Goal: Information Seeking & Learning: Learn about a topic

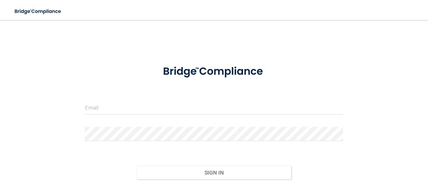
click at [119, 97] on form "Invalid email/password. You don't have permission to access that page. Sign In …" at bounding box center [214, 130] width 258 height 144
click at [116, 111] on input "email" at bounding box center [214, 107] width 258 height 14
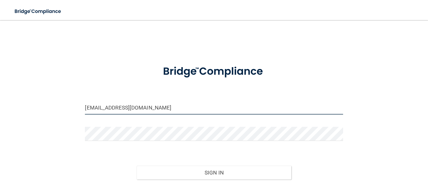
type input "[EMAIL_ADDRESS][DOMAIN_NAME]"
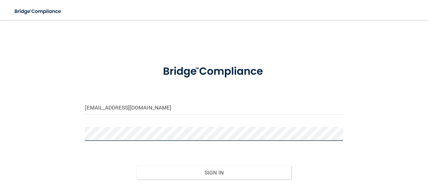
click at [137, 165] on button "Sign In" at bounding box center [214, 172] width 155 height 14
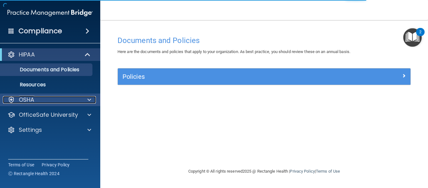
click at [85, 102] on div at bounding box center [88, 100] width 16 height 8
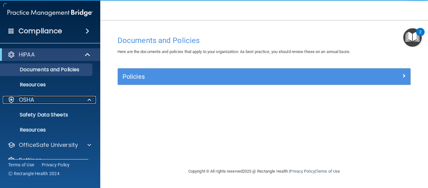
scroll to position [12, 0]
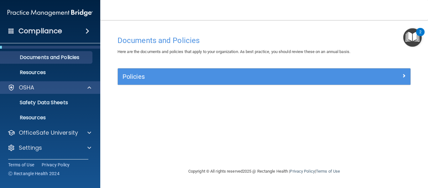
click at [87, 91] on div "OSHA" at bounding box center [50, 87] width 101 height 13
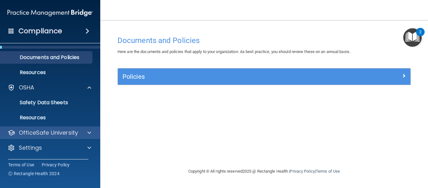
click at [87, 137] on div "OfficeSafe University" at bounding box center [50, 132] width 101 height 13
click at [90, 134] on span at bounding box center [89, 133] width 4 height 8
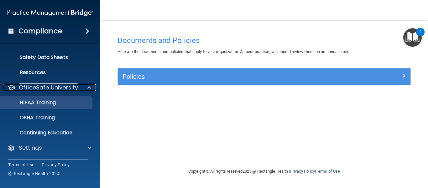
scroll to position [56, 0]
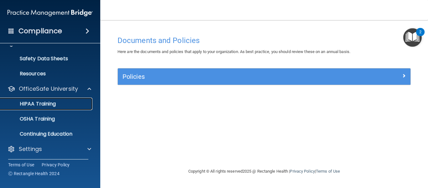
click at [56, 107] on link "HIPAA Training" at bounding box center [43, 103] width 99 height 13
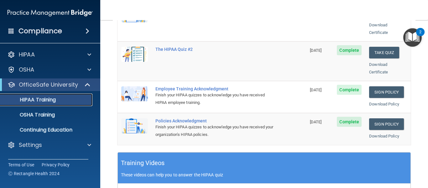
scroll to position [307, 0]
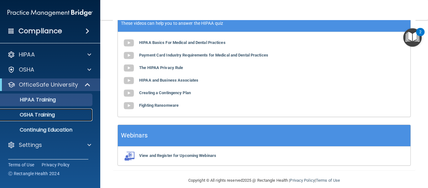
click at [48, 110] on link "OSHA Training" at bounding box center [43, 114] width 99 height 13
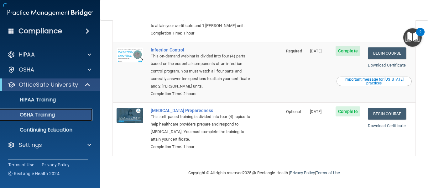
scroll to position [142, 0]
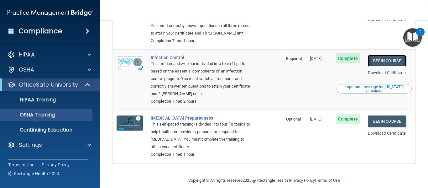
click at [375, 55] on link "Begin Course" at bounding box center [387, 61] width 38 height 12
click at [384, 85] on div "Important message for California practices" at bounding box center [373, 89] width 73 height 8
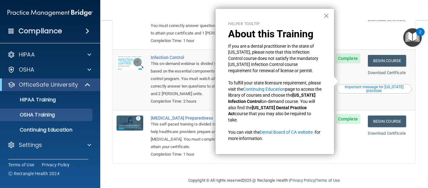
click at [384, 85] on div "Important message for California practices" at bounding box center [373, 89] width 73 height 8
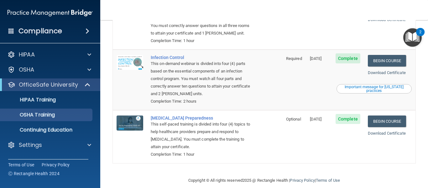
scroll to position [33, 0]
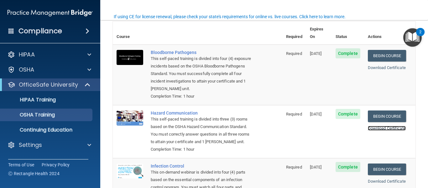
click at [381, 126] on link "Download Certificate" at bounding box center [387, 128] width 38 height 5
click at [379, 164] on link "Begin Course" at bounding box center [387, 169] width 38 height 12
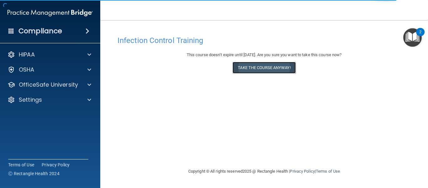
click at [272, 68] on button "Take the course anyway!" at bounding box center [263, 68] width 63 height 12
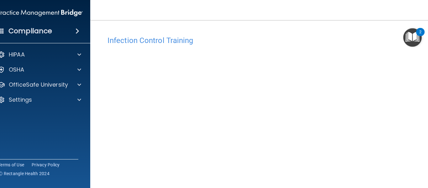
scroll to position [80, 0]
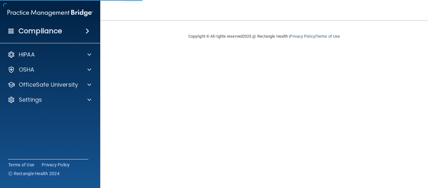
click at [379, 164] on main "Copyright © All rights reserved 2025 @ Rectangle Health | Privacy Policy | Term…" at bounding box center [264, 104] width 328 height 168
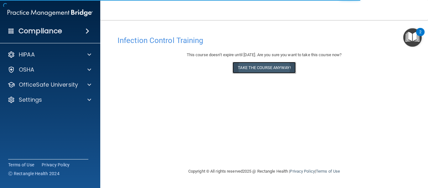
click at [275, 65] on button "Take the course anyway!" at bounding box center [263, 68] width 63 height 12
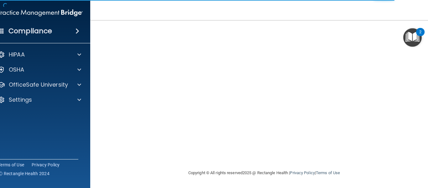
scroll to position [80, 0]
click at [415, 37] on img "Open Resource Center, 2 new notifications" at bounding box center [412, 37] width 18 height 18
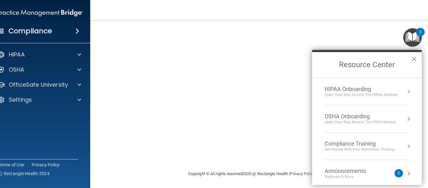
click at [415, 61] on button "×" at bounding box center [414, 59] width 6 height 10
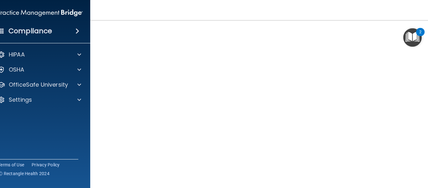
scroll to position [34, 0]
click at [78, 73] on span at bounding box center [79, 70] width 4 height 8
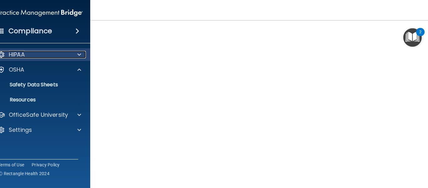
click at [81, 56] on div at bounding box center [78, 55] width 16 height 8
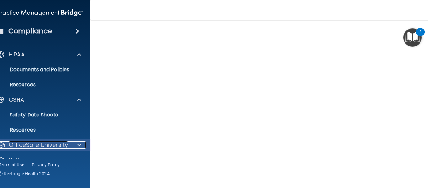
click at [78, 147] on span at bounding box center [79, 145] width 4 height 8
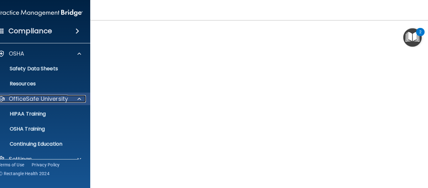
scroll to position [57, 0]
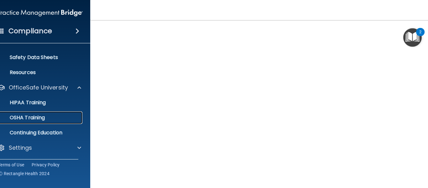
click at [50, 121] on link "OSHA Training" at bounding box center [33, 117] width 99 height 13
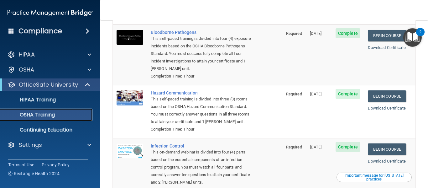
scroll to position [68, 0]
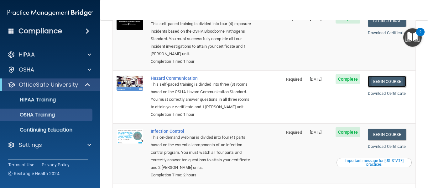
click at [377, 75] on link "Begin Course" at bounding box center [387, 81] width 38 height 12
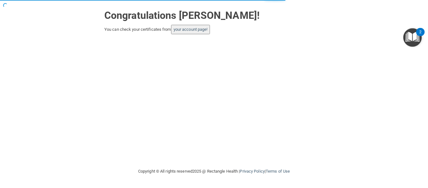
click at [208, 25] on button "your account page!" at bounding box center [190, 29] width 39 height 9
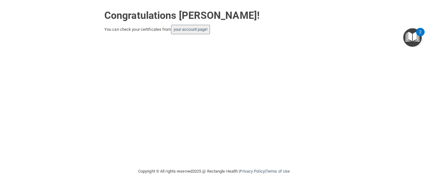
click at [210, 32] on button "your account page!" at bounding box center [190, 29] width 39 height 9
click at [209, 32] on button "your account page!" at bounding box center [190, 29] width 39 height 9
click at [207, 28] on link "your account page!" at bounding box center [190, 29] width 34 height 5
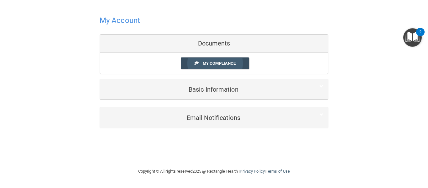
click at [217, 62] on span "My Compliance" at bounding box center [219, 63] width 33 height 5
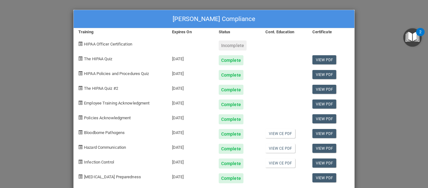
click at [238, 44] on div "Incomplete" at bounding box center [233, 45] width 28 height 10
click at [130, 44] on span "HIPAA Officer Certification" at bounding box center [108, 44] width 48 height 5
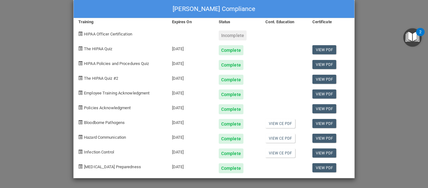
click at [238, 52] on div "Complete" at bounding box center [231, 50] width 25 height 10
click at [228, 59] on div "Complete" at bounding box center [237, 62] width 47 height 15
click at [227, 66] on div "Complete" at bounding box center [231, 65] width 25 height 10
click at [232, 76] on div "Complete" at bounding box center [231, 80] width 25 height 10
click at [232, 79] on div "Complete" at bounding box center [231, 80] width 25 height 10
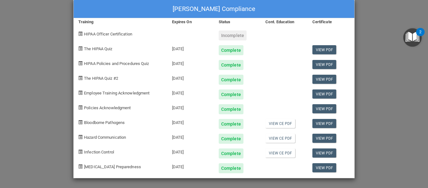
click at [233, 79] on div "Complete" at bounding box center [231, 80] width 25 height 10
click at [368, 67] on div "Kimberly Reyes's Compliance Training Expires On Status Cont. Education Certific…" at bounding box center [214, 94] width 428 height 188
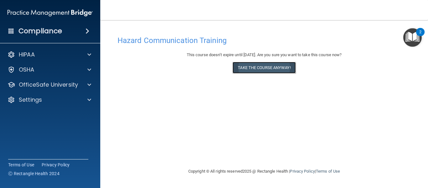
click at [258, 63] on button "Take the course anyway!" at bounding box center [263, 68] width 63 height 12
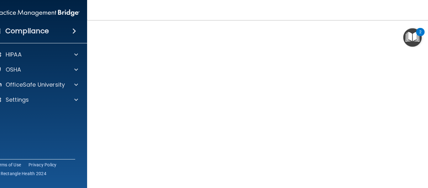
scroll to position [39, 0]
click at [72, 75] on div "OSHA" at bounding box center [37, 69] width 101 height 13
click at [76, 73] on span at bounding box center [76, 70] width 4 height 8
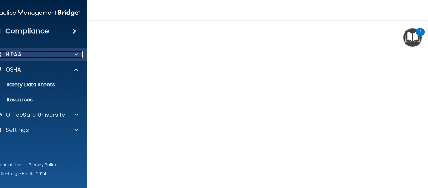
click at [76, 58] on span at bounding box center [76, 55] width 4 height 8
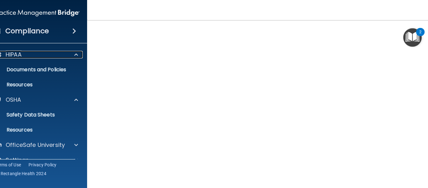
scroll to position [12, 0]
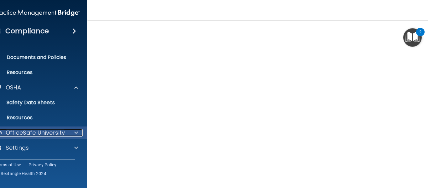
click at [72, 134] on div at bounding box center [75, 133] width 16 height 8
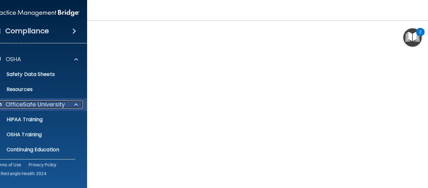
scroll to position [57, 0]
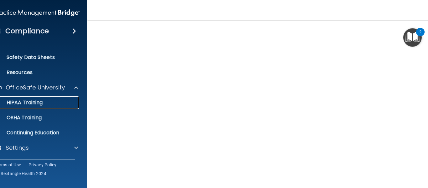
click at [64, 102] on div "HIPAA Training" at bounding box center [33, 102] width 85 height 6
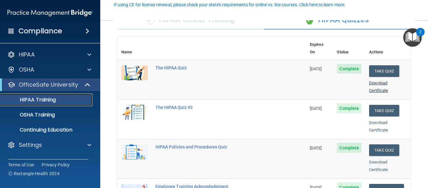
scroll to position [59, 0]
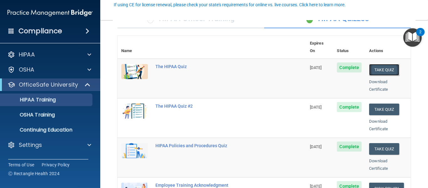
click at [396, 64] on button "Take Quiz" at bounding box center [384, 70] width 30 height 12
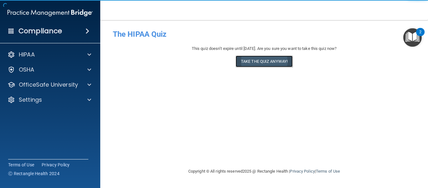
click at [289, 64] on button "Take the quiz anyway!" at bounding box center [263, 61] width 57 height 12
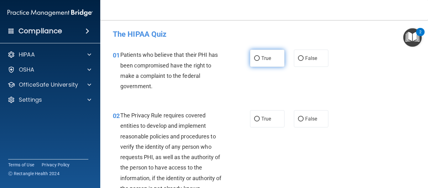
click at [280, 59] on label "True" at bounding box center [267, 57] width 34 height 17
click at [260, 59] on input "True" at bounding box center [257, 58] width 6 height 5
radio input "true"
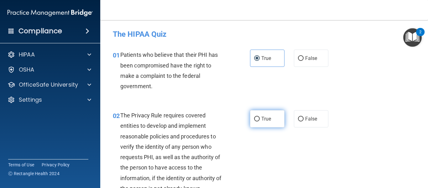
click at [257, 119] on input "True" at bounding box center [257, 118] width 6 height 5
radio input "true"
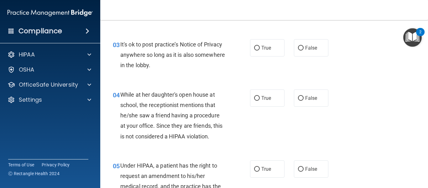
scroll to position [173, 0]
click at [300, 52] on label "False" at bounding box center [311, 47] width 34 height 17
click at [300, 51] on input "False" at bounding box center [301, 48] width 6 height 5
radio input "true"
click at [302, 100] on input "False" at bounding box center [301, 98] width 6 height 5
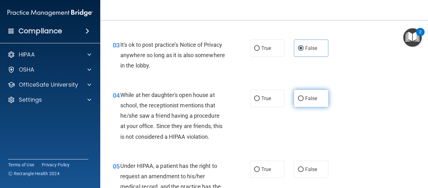
radio input "true"
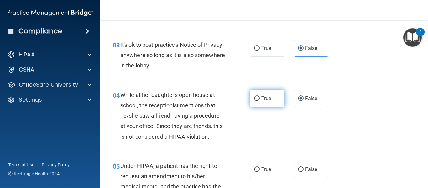
click at [274, 102] on label "True" at bounding box center [267, 98] width 34 height 17
click at [260, 101] on input "True" at bounding box center [257, 98] width 6 height 5
radio input "true"
radio input "false"
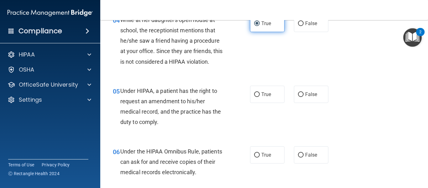
scroll to position [246, 0]
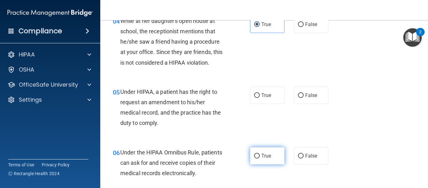
click at [267, 163] on label "True" at bounding box center [267, 155] width 34 height 17
click at [260, 158] on input "True" at bounding box center [257, 155] width 6 height 5
radio input "true"
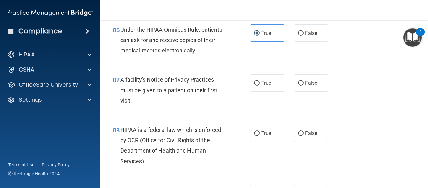
scroll to position [374, 0]
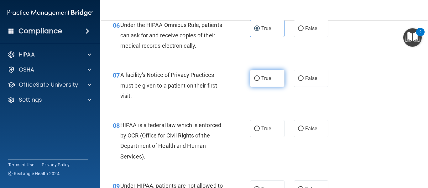
click at [267, 80] on span "True" at bounding box center [266, 78] width 10 height 6
click at [260, 80] on input "True" at bounding box center [257, 78] width 6 height 5
radio input "true"
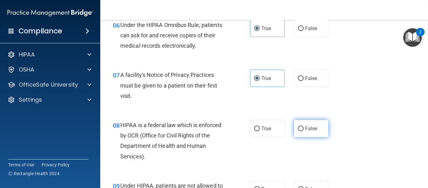
click at [311, 125] on label "False" at bounding box center [311, 128] width 34 height 17
click at [303, 126] on input "False" at bounding box center [301, 128] width 6 height 5
radio input "true"
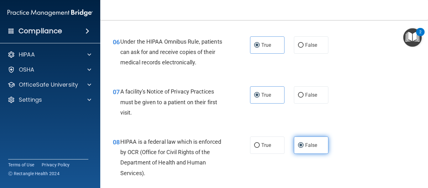
scroll to position [358, 0]
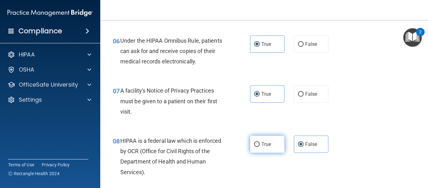
click at [263, 144] on span "True" at bounding box center [266, 144] width 10 height 6
click at [260, 144] on input "True" at bounding box center [257, 144] width 6 height 5
radio input "true"
radio input "false"
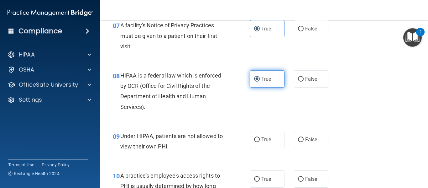
scroll to position [424, 0]
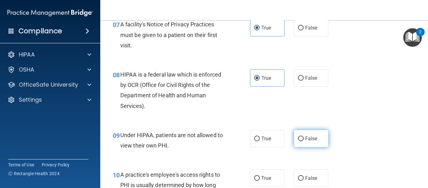
click at [298, 139] on input "False" at bounding box center [301, 138] width 6 height 5
radio input "true"
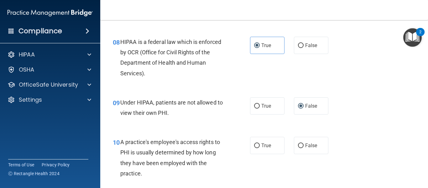
scroll to position [461, 0]
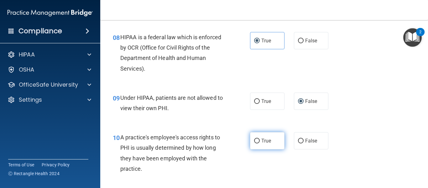
click at [277, 134] on label "True" at bounding box center [267, 140] width 34 height 17
click at [260, 138] on input "True" at bounding box center [257, 140] width 6 height 5
radio input "true"
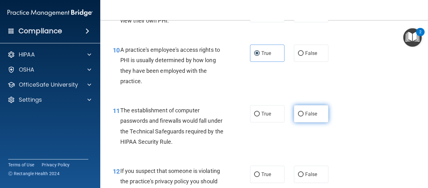
click at [306, 120] on label "False" at bounding box center [311, 113] width 34 height 17
click at [303, 116] on input "False" at bounding box center [301, 113] width 6 height 5
radio input "true"
click at [312, 161] on div "12 If you suspect that someone is violating the practice's privacy policy you s…" at bounding box center [264, 188] width 312 height 60
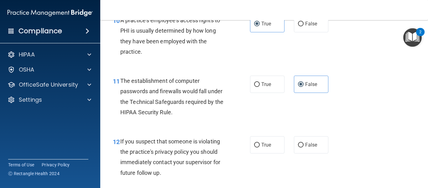
scroll to position [578, 0]
click at [272, 143] on label "True" at bounding box center [267, 144] width 34 height 17
click at [260, 143] on input "True" at bounding box center [257, 145] width 6 height 5
radio input "true"
click at [274, 78] on label "True" at bounding box center [267, 84] width 34 height 17
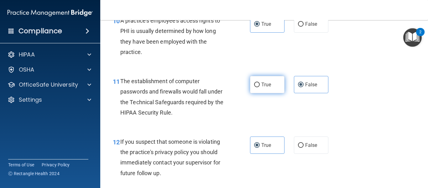
click at [260, 82] on input "True" at bounding box center [257, 84] width 6 height 5
radio input "true"
radio input "false"
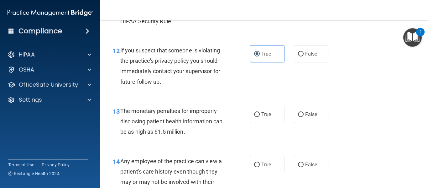
scroll to position [671, 0]
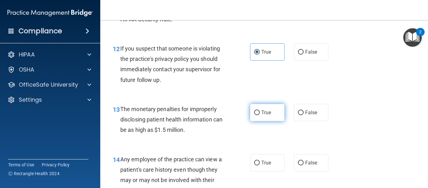
click at [278, 113] on label "True" at bounding box center [267, 112] width 34 height 17
click at [260, 113] on input "True" at bounding box center [257, 112] width 6 height 5
radio input "true"
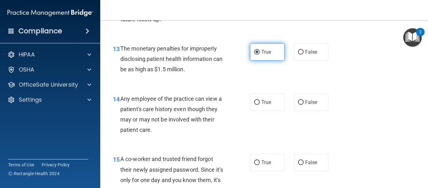
scroll to position [732, 0]
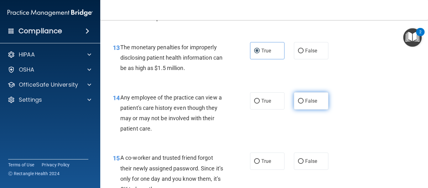
click at [318, 93] on label "False" at bounding box center [311, 100] width 34 height 17
click at [303, 99] on input "False" at bounding box center [301, 101] width 6 height 5
radio input "true"
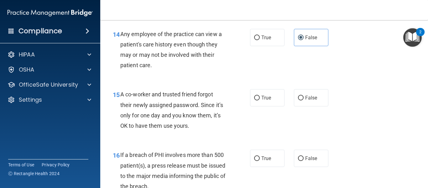
scroll to position [796, 0]
click at [309, 104] on label "False" at bounding box center [311, 97] width 34 height 17
click at [303, 100] on input "False" at bounding box center [301, 98] width 6 height 5
radio input "true"
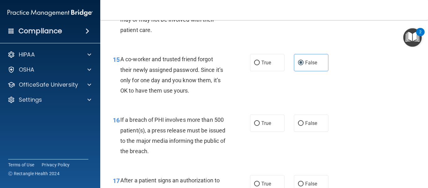
scroll to position [834, 0]
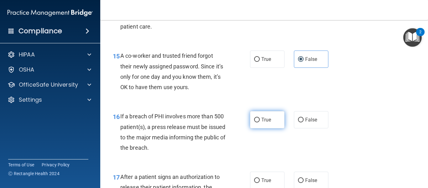
click at [252, 122] on label "True" at bounding box center [267, 119] width 34 height 17
click at [254, 122] on input "True" at bounding box center [257, 119] width 6 height 5
radio input "true"
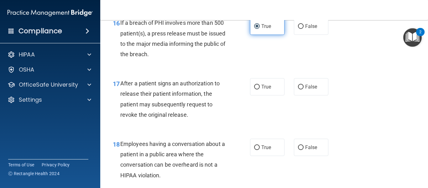
scroll to position [930, 0]
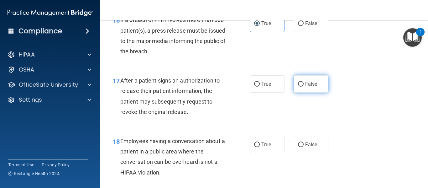
click at [311, 89] on label "False" at bounding box center [311, 83] width 34 height 17
click at [303, 86] on input "False" at bounding box center [301, 84] width 6 height 5
radio input "true"
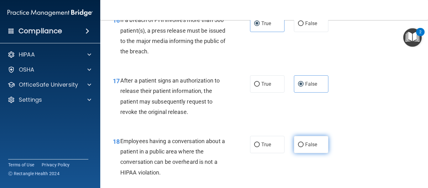
click at [299, 140] on label "False" at bounding box center [311, 144] width 34 height 17
click at [299, 142] on input "False" at bounding box center [301, 144] width 6 height 5
radio input "true"
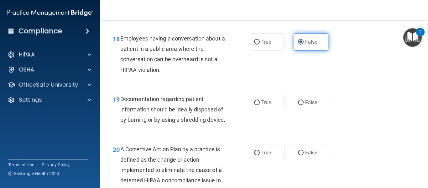
scroll to position [1034, 0]
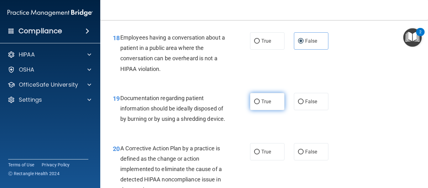
click at [275, 104] on label "True" at bounding box center [267, 101] width 34 height 17
click at [260, 104] on input "True" at bounding box center [257, 101] width 6 height 5
radio input "true"
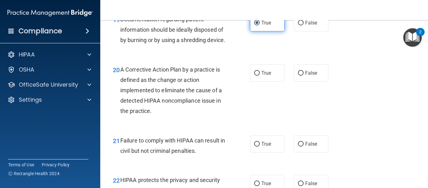
scroll to position [1109, 0]
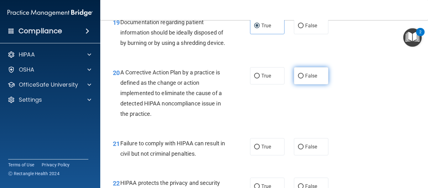
click at [316, 79] on span "False" at bounding box center [311, 76] width 12 height 6
click at [303, 78] on input "False" at bounding box center [301, 76] width 6 height 5
radio input "true"
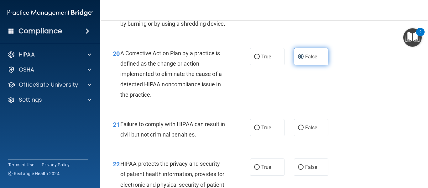
scroll to position [1133, 0]
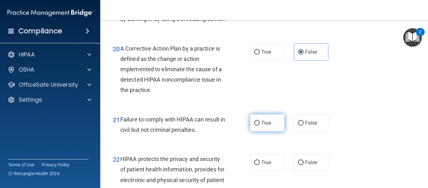
click at [276, 131] on label "True" at bounding box center [267, 122] width 34 height 17
click at [260, 125] on input "True" at bounding box center [257, 123] width 6 height 5
radio input "true"
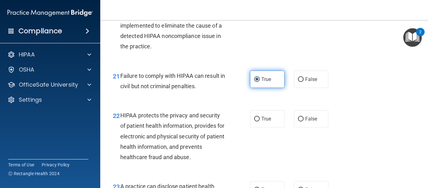
scroll to position [1194, 0]
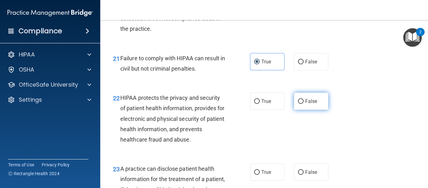
click at [308, 104] on span "False" at bounding box center [311, 101] width 12 height 6
click at [303, 104] on input "False" at bounding box center [301, 101] width 6 height 5
radio input "true"
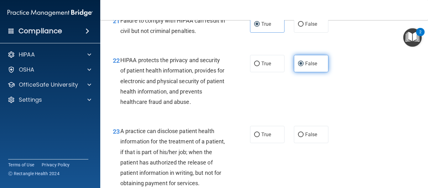
scroll to position [1234, 0]
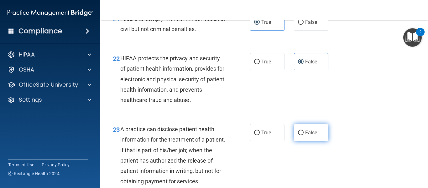
click at [301, 138] on label "False" at bounding box center [311, 132] width 34 height 17
click at [301, 135] on input "False" at bounding box center [301, 132] width 6 height 5
radio input "true"
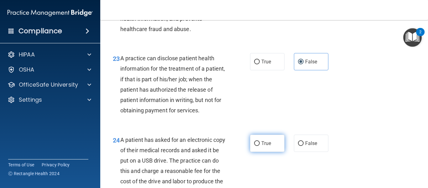
scroll to position [1305, 0]
click at [261, 151] on label "True" at bounding box center [267, 142] width 34 height 17
click at [260, 145] on input "True" at bounding box center [257, 143] width 6 height 5
radio input "true"
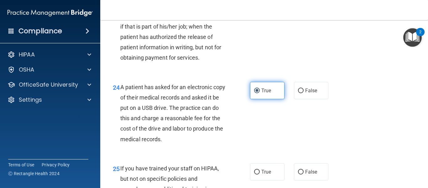
scroll to position [1361, 0]
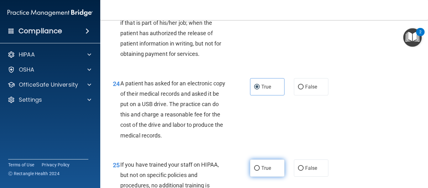
click at [260, 171] on label "True" at bounding box center [267, 167] width 34 height 17
click at [260, 170] on input "True" at bounding box center [257, 168] width 6 height 5
radio input "true"
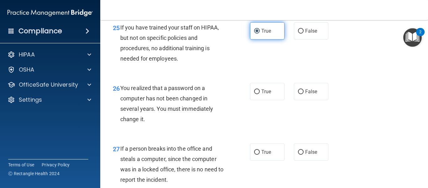
scroll to position [1498, 0]
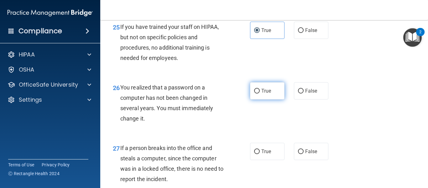
click at [278, 94] on label "True" at bounding box center [267, 90] width 34 height 17
click at [260, 93] on input "True" at bounding box center [257, 91] width 6 height 5
radio input "true"
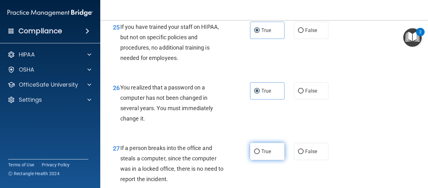
click at [276, 154] on label "True" at bounding box center [267, 150] width 34 height 17
click at [260, 154] on input "True" at bounding box center [257, 151] width 6 height 5
radio input "true"
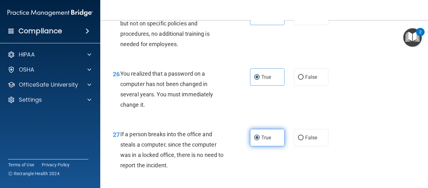
scroll to position [1515, 0]
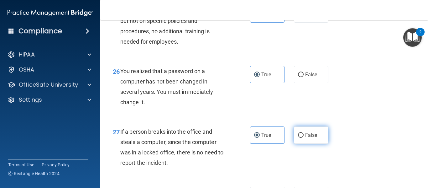
click at [295, 143] on label "False" at bounding box center [311, 134] width 34 height 17
click at [298, 137] on input "False" at bounding box center [301, 135] width 6 height 5
radio input "true"
radio input "false"
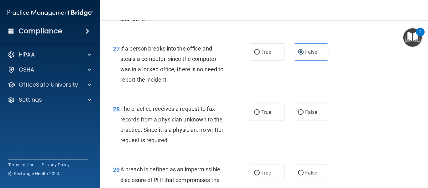
scroll to position [1598, 0]
click at [261, 114] on span "True" at bounding box center [266, 111] width 10 height 6
click at [260, 114] on input "True" at bounding box center [257, 111] width 6 height 5
radio input "true"
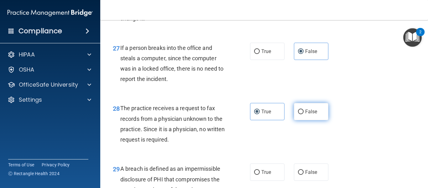
click at [325, 119] on label "False" at bounding box center [311, 111] width 34 height 17
click at [303, 114] on input "False" at bounding box center [301, 111] width 6 height 5
radio input "true"
radio input "false"
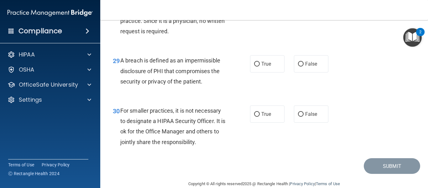
click at [325, 119] on label "False" at bounding box center [311, 113] width 34 height 17
click at [303, 116] on input "False" at bounding box center [301, 114] width 6 height 5
radio input "true"
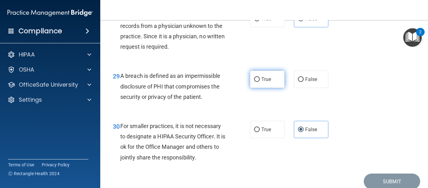
click at [273, 88] on label "True" at bounding box center [267, 78] width 34 height 17
click at [260, 82] on input "True" at bounding box center [257, 79] width 6 height 5
radio input "true"
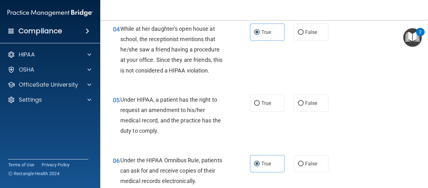
scroll to position [237, 0]
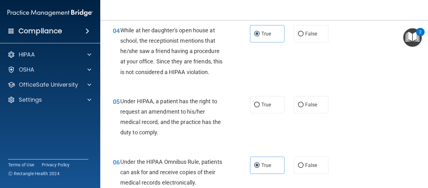
click at [289, 101] on div "True False" at bounding box center [291, 104] width 83 height 17
click at [282, 103] on label "True" at bounding box center [267, 104] width 34 height 17
click at [260, 103] on input "True" at bounding box center [257, 104] width 6 height 5
radio input "true"
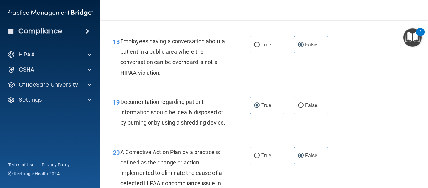
scroll to position [1728, 0]
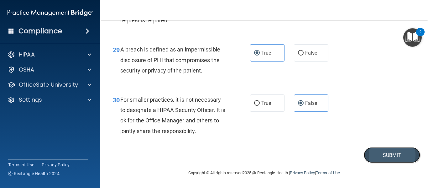
click at [387, 157] on button "Submit" at bounding box center [392, 155] width 56 height 16
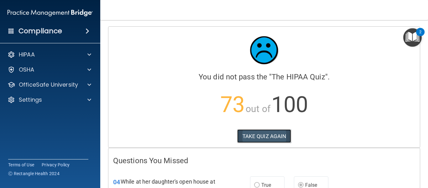
click at [280, 134] on button "TAKE QUIZ AGAIN" at bounding box center [264, 136] width 54 height 14
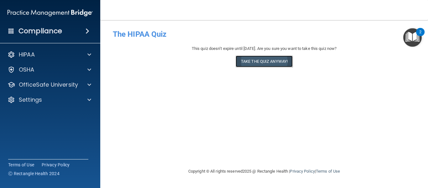
click at [285, 60] on button "Take the quiz anyway!" at bounding box center [263, 61] width 57 height 12
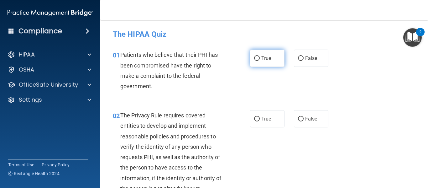
click at [261, 54] on label "True" at bounding box center [267, 57] width 34 height 17
click at [260, 56] on input "True" at bounding box center [257, 58] width 6 height 5
radio input "true"
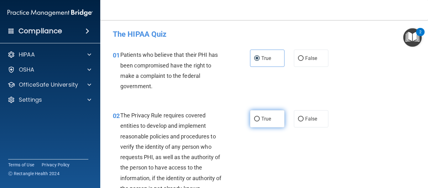
click at [274, 121] on label "True" at bounding box center [267, 118] width 34 height 17
click at [260, 121] on input "True" at bounding box center [257, 118] width 6 height 5
radio input "true"
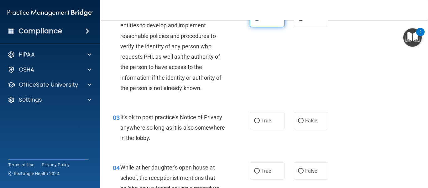
scroll to position [101, 0]
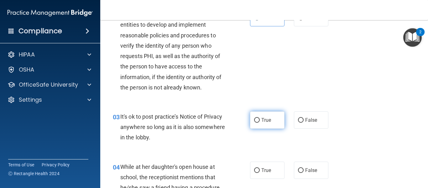
click at [259, 118] on input "True" at bounding box center [257, 120] width 6 height 5
radio input "true"
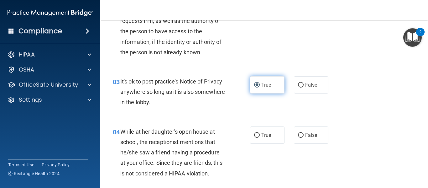
scroll to position [136, 0]
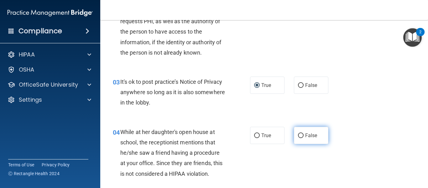
click at [298, 135] on input "False" at bounding box center [301, 135] width 6 height 5
radio input "true"
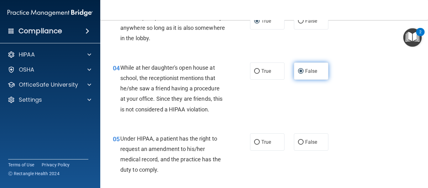
scroll to position [201, 0]
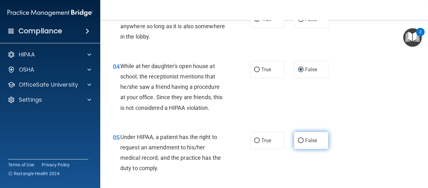
click at [301, 139] on input "False" at bounding box center [301, 140] width 6 height 5
radio input "true"
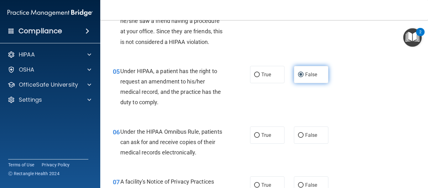
scroll to position [270, 0]
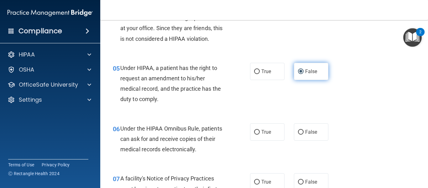
click at [301, 139] on label "False" at bounding box center [311, 131] width 34 height 17
click at [301, 134] on input "False" at bounding box center [301, 132] width 6 height 5
radio input "true"
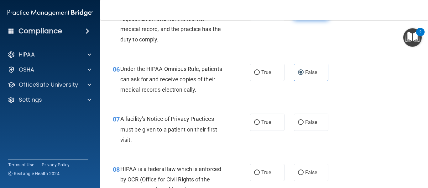
scroll to position [331, 0]
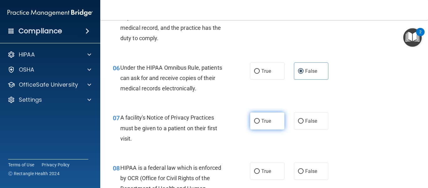
click at [279, 125] on label "True" at bounding box center [267, 120] width 34 height 17
click at [260, 123] on input "True" at bounding box center [257, 121] width 6 height 5
radio input "true"
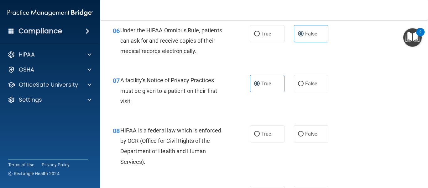
scroll to position [364, 0]
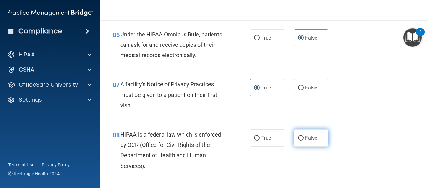
click at [309, 143] on label "False" at bounding box center [311, 137] width 34 height 17
click at [303, 140] on input "False" at bounding box center [301, 138] width 6 height 5
radio input "true"
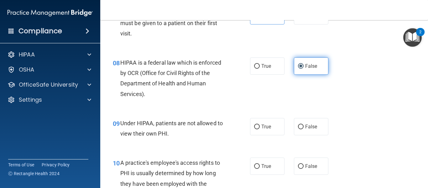
scroll to position [439, 0]
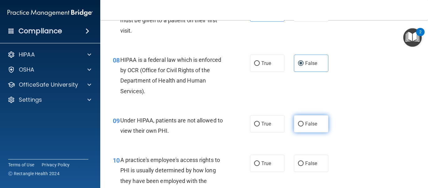
click at [310, 129] on label "False" at bounding box center [311, 123] width 34 height 17
click at [303, 126] on input "False" at bounding box center [301, 123] width 6 height 5
radio input "true"
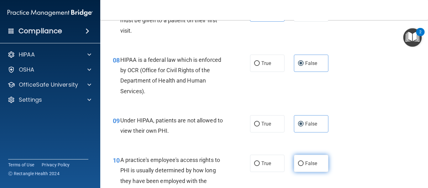
click at [301, 166] on label "False" at bounding box center [311, 162] width 34 height 17
click at [301, 166] on input "False" at bounding box center [301, 163] width 6 height 5
radio input "true"
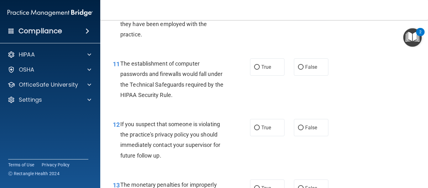
scroll to position [596, 0]
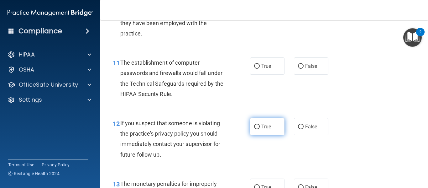
click at [282, 125] on label "True" at bounding box center [267, 126] width 34 height 17
click at [260, 125] on input "True" at bounding box center [257, 126] width 6 height 5
radio input "true"
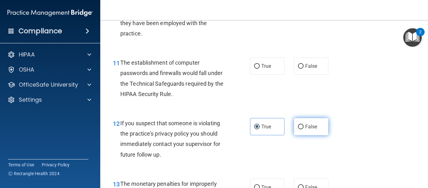
click at [298, 126] on input "False" at bounding box center [301, 126] width 6 height 5
radio input "true"
radio input "false"
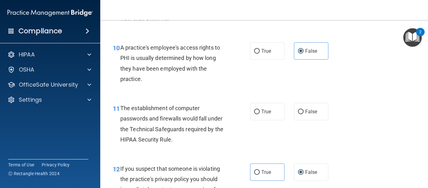
scroll to position [546, 0]
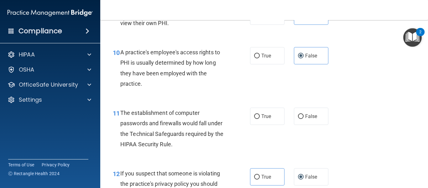
click at [306, 111] on label "False" at bounding box center [311, 115] width 34 height 17
click at [303, 114] on input "False" at bounding box center [301, 116] width 6 height 5
radio input "true"
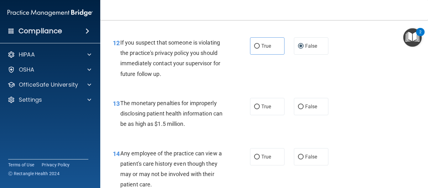
scroll to position [677, 0]
click at [306, 111] on label "False" at bounding box center [311, 105] width 34 height 17
click at [303, 108] on input "False" at bounding box center [301, 106] width 6 height 5
radio input "true"
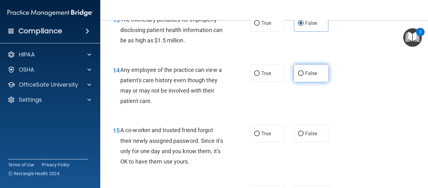
scroll to position [762, 0]
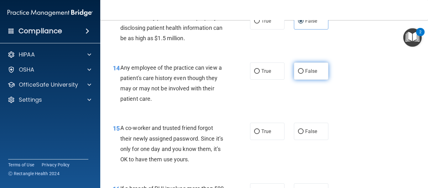
click at [307, 72] on span "False" at bounding box center [311, 71] width 12 height 6
click at [303, 72] on input "False" at bounding box center [301, 71] width 6 height 5
radio input "true"
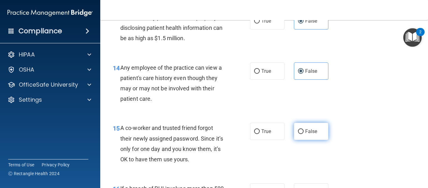
click at [308, 132] on span "False" at bounding box center [311, 131] width 12 height 6
click at [303, 132] on input "False" at bounding box center [301, 131] width 6 height 5
radio input "true"
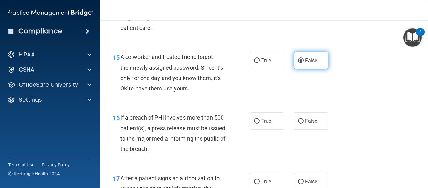
scroll to position [832, 0]
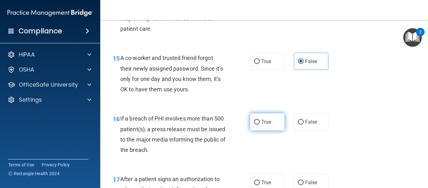
click at [261, 123] on span "True" at bounding box center [266, 122] width 10 height 6
click at [260, 123] on input "True" at bounding box center [257, 122] width 6 height 5
radio input "true"
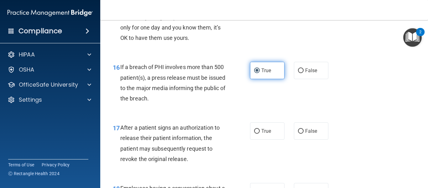
scroll to position [884, 0]
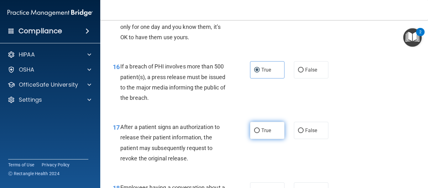
click at [270, 137] on label "True" at bounding box center [267, 129] width 34 height 17
click at [260, 133] on input "True" at bounding box center [257, 130] width 6 height 5
radio input "true"
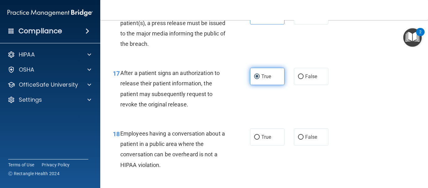
scroll to position [945, 0]
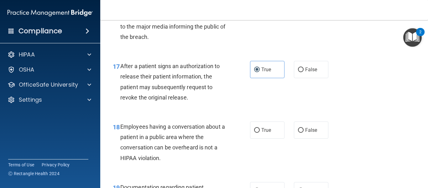
click at [289, 128] on div "True False" at bounding box center [291, 129] width 83 height 17
click at [293, 127] on div "True False" at bounding box center [291, 129] width 83 height 17
click at [298, 129] on input "False" at bounding box center [301, 130] width 6 height 5
radio input "true"
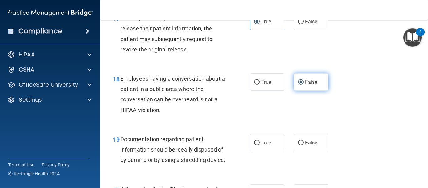
scroll to position [994, 0]
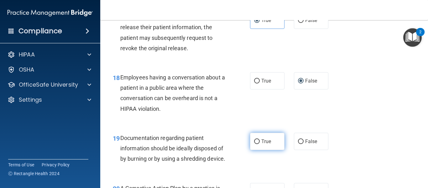
click at [281, 143] on label "True" at bounding box center [267, 140] width 34 height 17
click at [260, 143] on input "True" at bounding box center [257, 141] width 6 height 5
radio input "true"
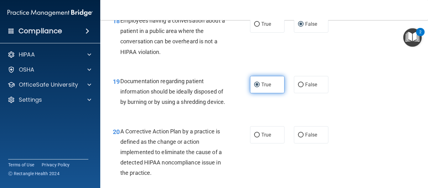
scroll to position [1055, 0]
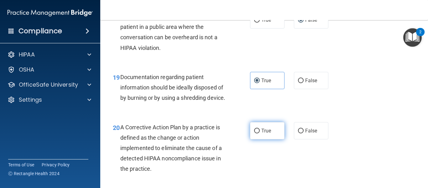
click at [278, 139] on label "True" at bounding box center [267, 130] width 34 height 17
click at [260, 133] on input "True" at bounding box center [257, 130] width 6 height 5
radio input "true"
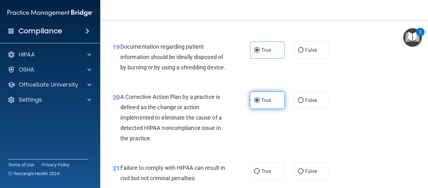
scroll to position [1086, 0]
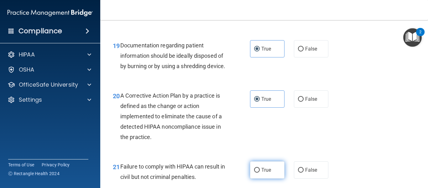
click at [266, 173] on span "True" at bounding box center [266, 170] width 10 height 6
click at [260, 172] on input "True" at bounding box center [257, 170] width 6 height 5
radio input "true"
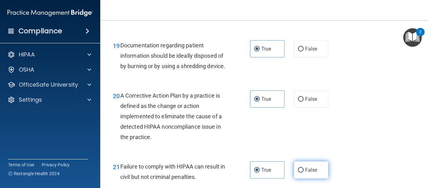
click at [297, 176] on label "False" at bounding box center [311, 169] width 34 height 17
click at [298, 172] on input "False" at bounding box center [301, 170] width 6 height 5
radio input "true"
radio input "false"
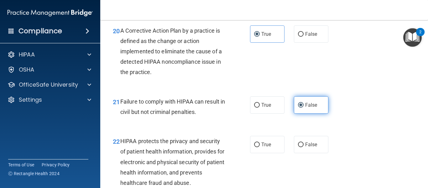
scroll to position [1157, 0]
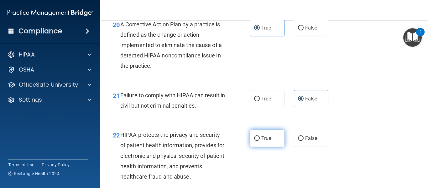
click at [273, 147] on label "True" at bounding box center [267, 137] width 34 height 17
click at [260, 141] on input "True" at bounding box center [257, 138] width 6 height 5
radio input "true"
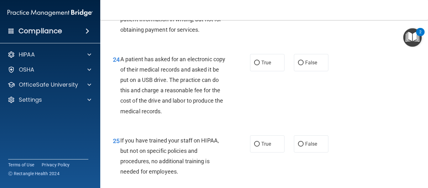
scroll to position [1387, 0]
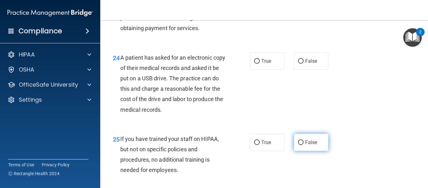
click at [299, 145] on input "False" at bounding box center [301, 142] width 6 height 5
radio input "true"
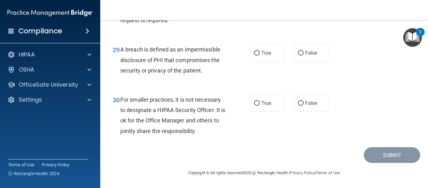
scroll to position [1727, 0]
click at [307, 100] on span "False" at bounding box center [311, 103] width 12 height 6
click at [303, 101] on input "False" at bounding box center [301, 103] width 6 height 5
radio input "true"
click at [282, 101] on label "True" at bounding box center [267, 102] width 34 height 17
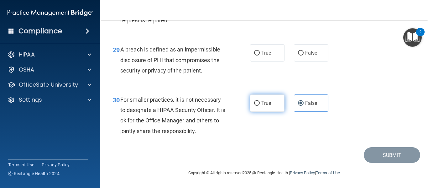
click at [260, 101] on input "True" at bounding box center [257, 103] width 6 height 5
radio input "true"
radio input "false"
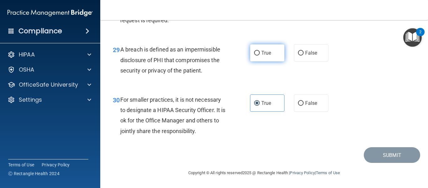
click at [279, 58] on label "True" at bounding box center [267, 52] width 34 height 17
click at [260, 55] on input "True" at bounding box center [257, 53] width 6 height 5
radio input "true"
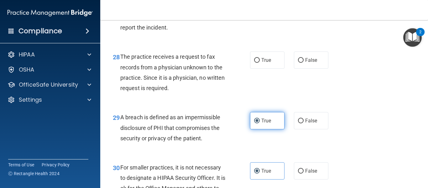
scroll to position [1648, 0]
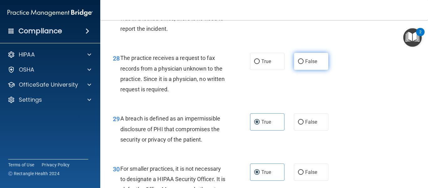
click at [302, 70] on label "False" at bounding box center [311, 61] width 34 height 17
click at [302, 64] on input "False" at bounding box center [301, 61] width 6 height 5
radio input "true"
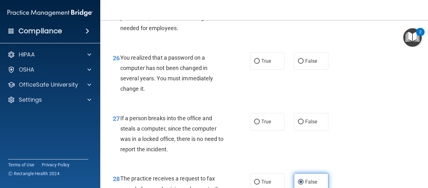
scroll to position [1525, 0]
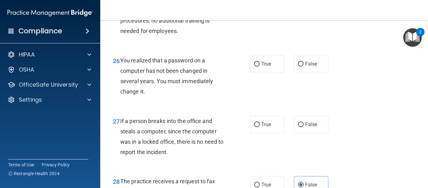
click at [249, 77] on div "26 You realized that a password on a computer has not been changed in several y…" at bounding box center [181, 77] width 156 height 45
click at [255, 72] on label "True" at bounding box center [267, 63] width 34 height 17
click at [255, 66] on input "True" at bounding box center [257, 64] width 6 height 5
radio input "true"
click at [275, 133] on label "True" at bounding box center [267, 124] width 34 height 17
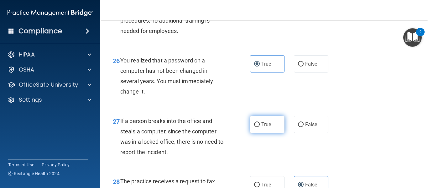
click at [260, 127] on input "True" at bounding box center [257, 124] width 6 height 5
radio input "true"
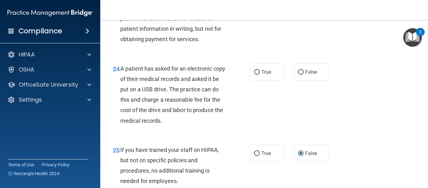
scroll to position [1375, 0]
click at [312, 81] on label "False" at bounding box center [311, 72] width 34 height 17
click at [303, 75] on input "False" at bounding box center [301, 72] width 6 height 5
radio input "true"
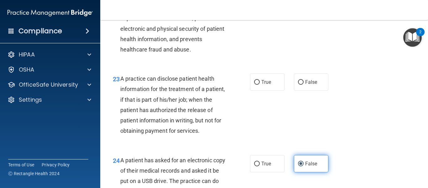
scroll to position [1283, 0]
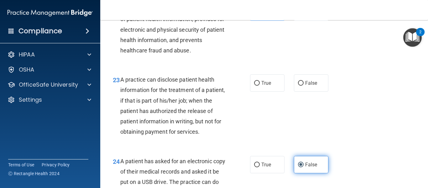
click at [312, 88] on label "False" at bounding box center [311, 82] width 34 height 17
click at [303, 85] on input "False" at bounding box center [301, 83] width 6 height 5
radio input "true"
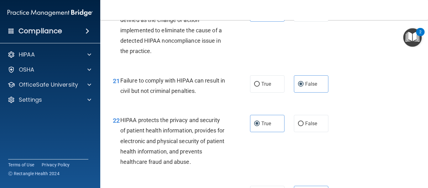
scroll to position [1728, 0]
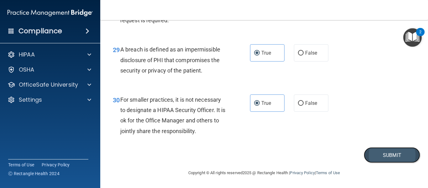
click at [402, 157] on button "Submit" at bounding box center [392, 155] width 56 height 16
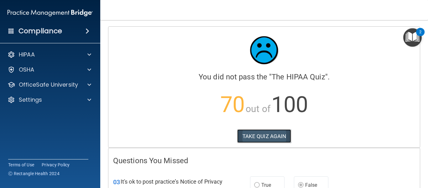
click at [248, 141] on button "TAKE QUIZ AGAIN" at bounding box center [264, 136] width 54 height 14
